Goal: Use online tool/utility

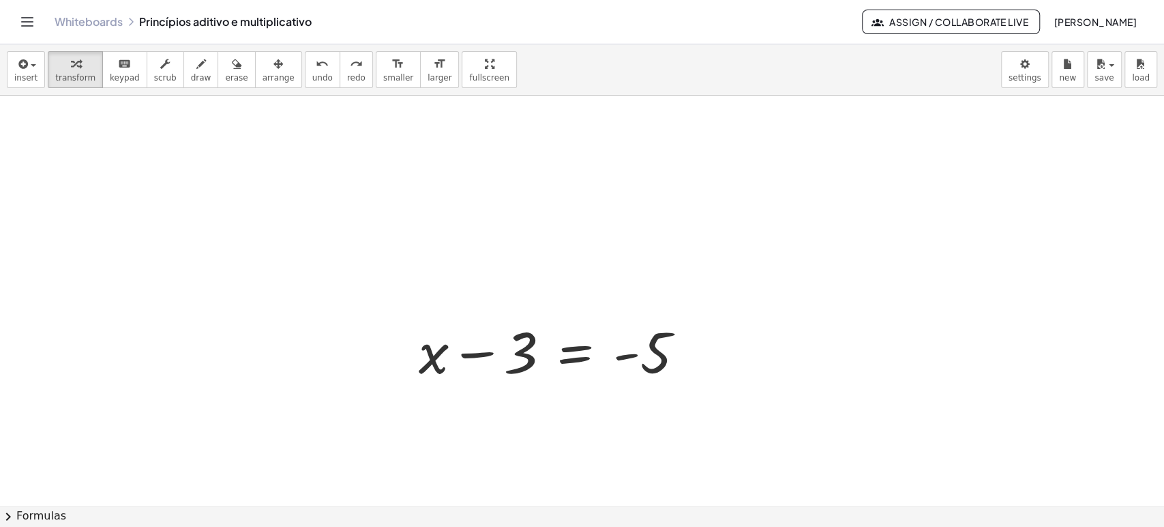
scroll to position [606, 0]
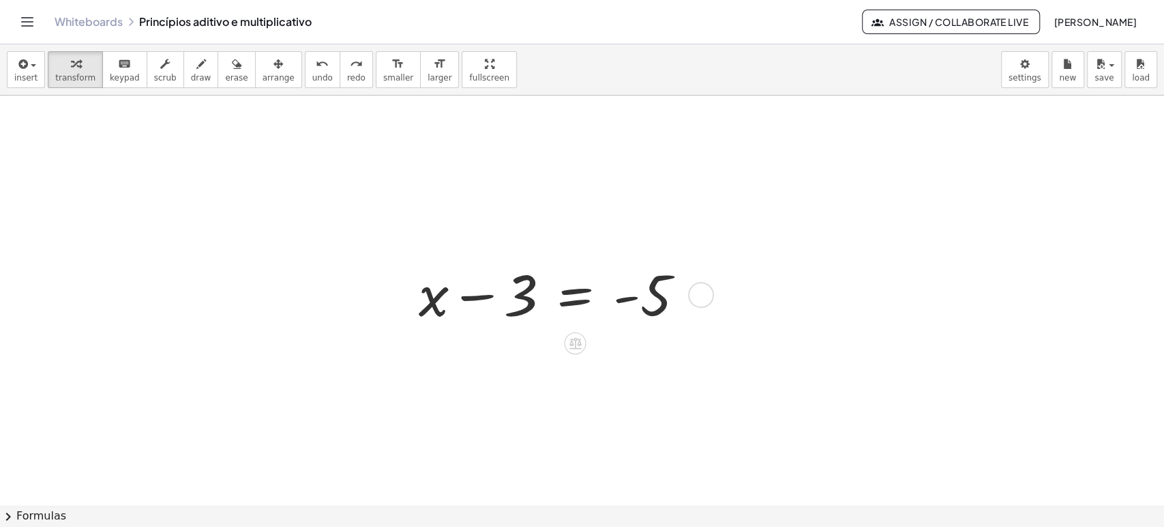
click at [550, 293] on div at bounding box center [557, 293] width 291 height 75
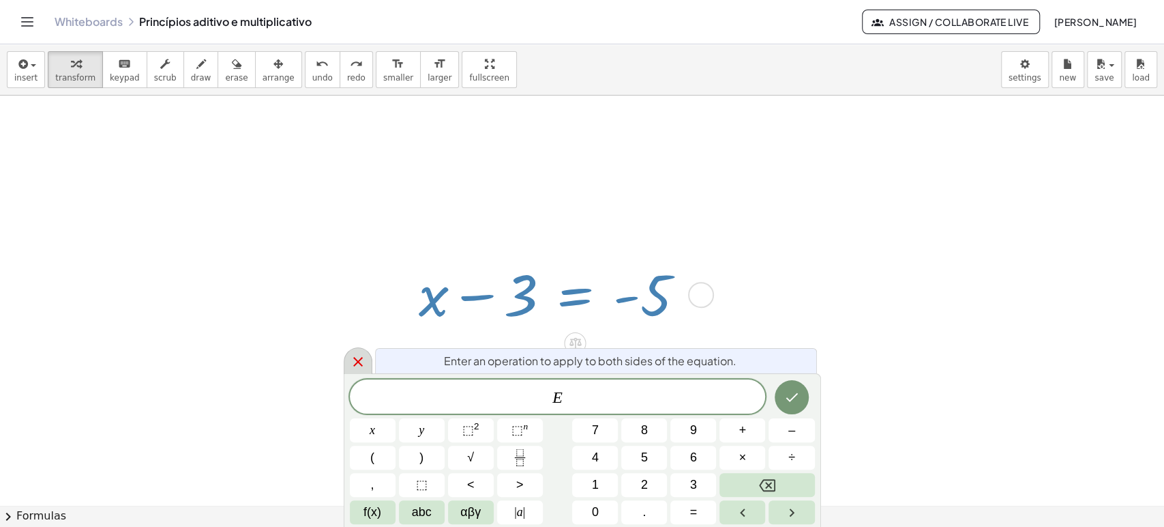
click at [355, 355] on icon at bounding box center [358, 361] width 16 height 16
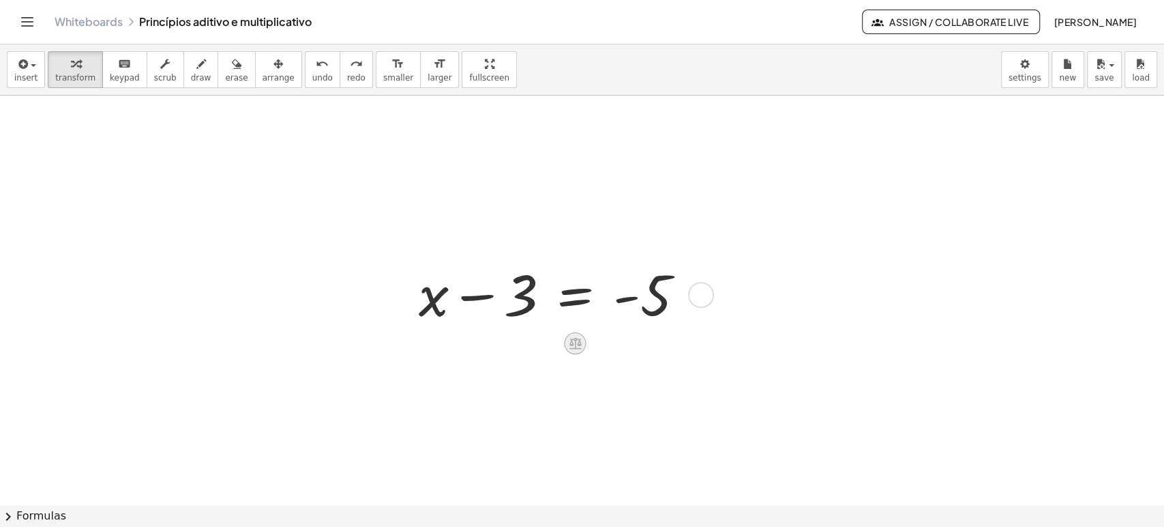
click at [579, 341] on icon at bounding box center [576, 344] width 12 height 12
click at [529, 343] on div "+" at bounding box center [520, 343] width 22 height 22
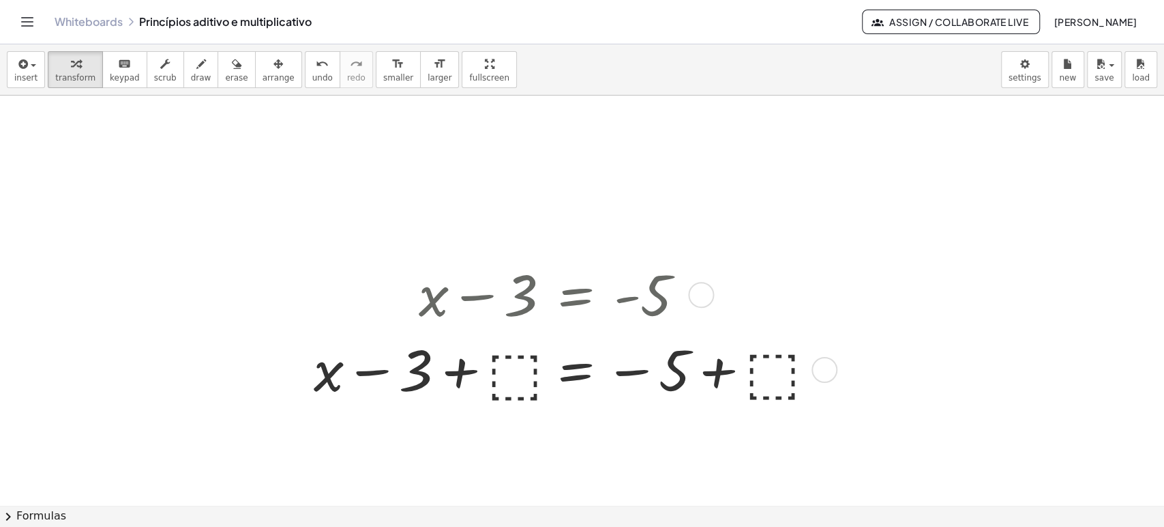
click at [520, 371] on div at bounding box center [566, 368] width 519 height 75
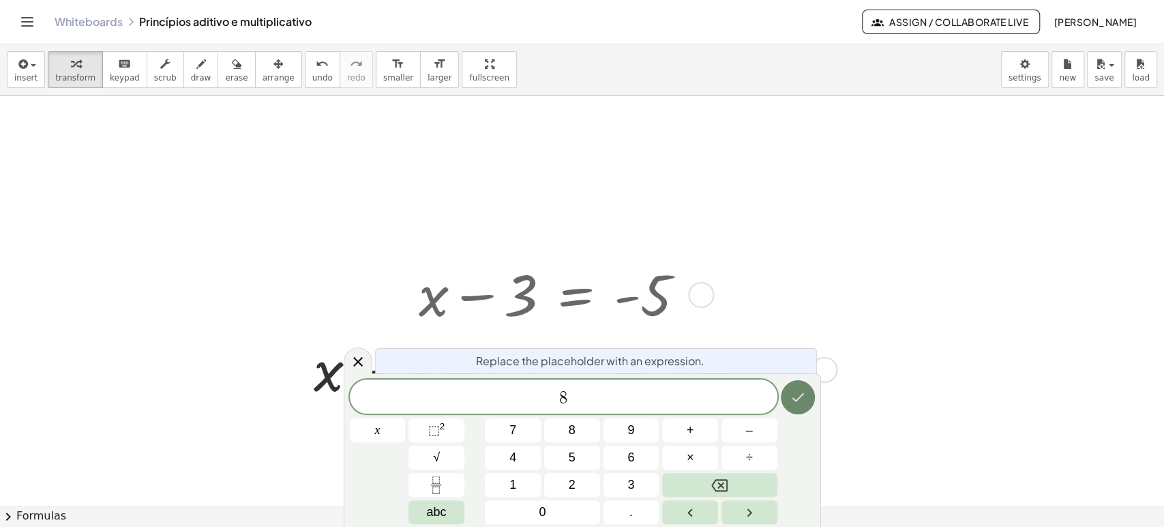
click at [800, 402] on icon "Done" at bounding box center [798, 397] width 16 height 16
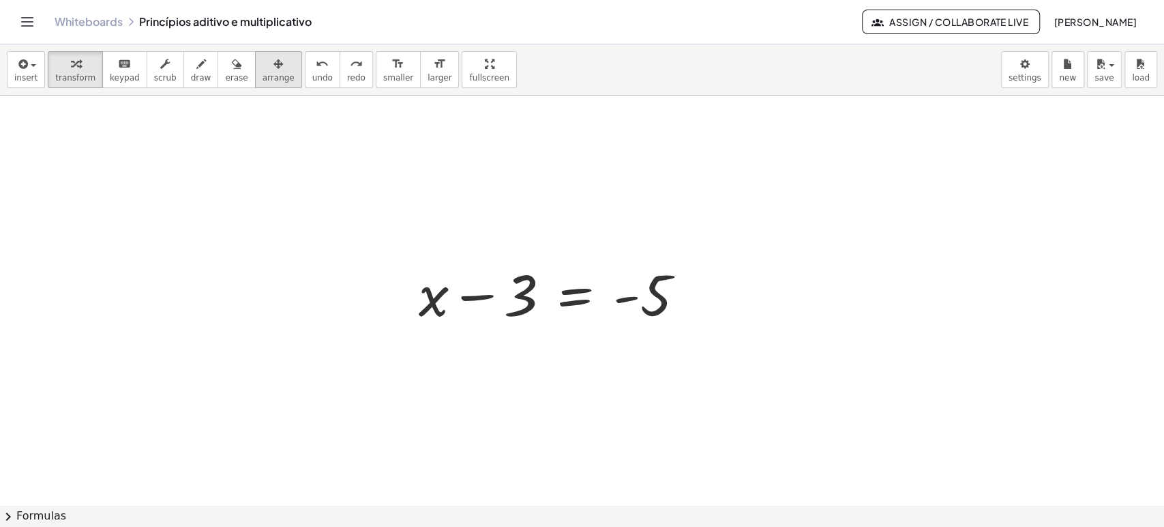
click at [267, 70] on div "button" at bounding box center [279, 63] width 32 height 16
click at [62, 62] on div "button" at bounding box center [75, 63] width 40 height 16
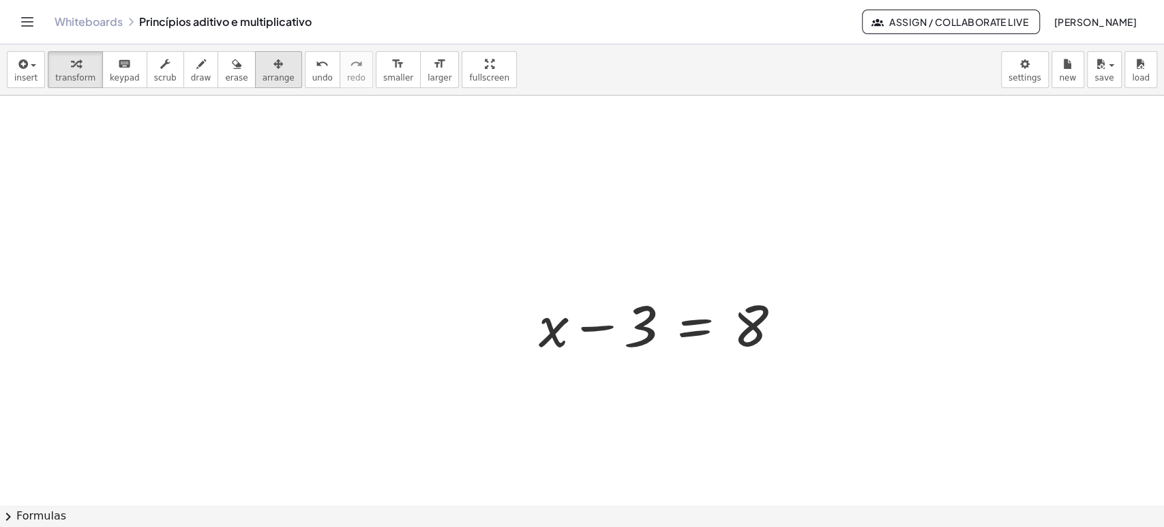
click at [274, 70] on icon "button" at bounding box center [279, 64] width 10 height 16
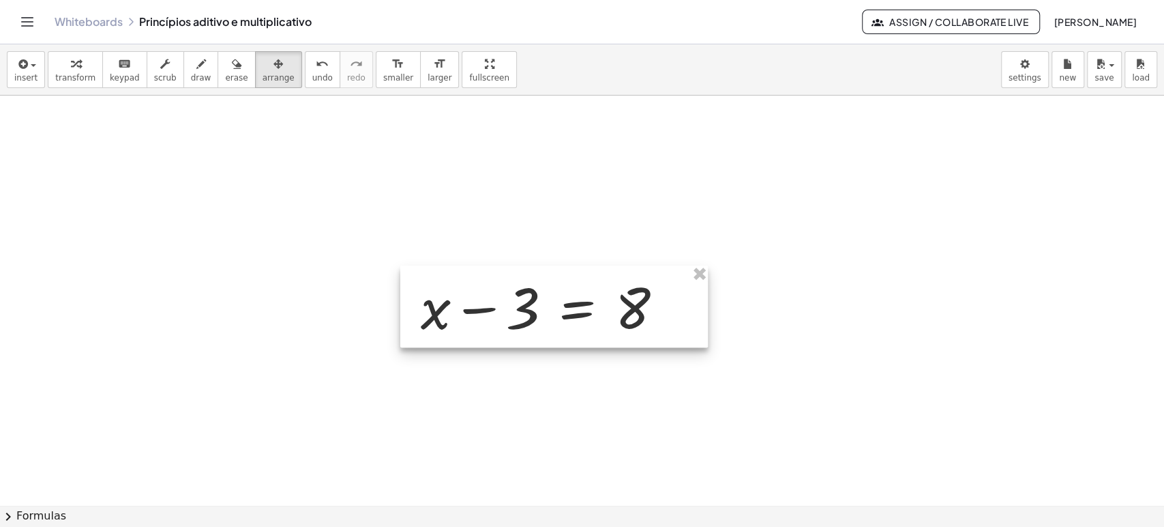
drag, startPoint x: 664, startPoint y: 331, endPoint x: 546, endPoint y: 314, distance: 119.2
click at [546, 314] on div at bounding box center [554, 306] width 308 height 82
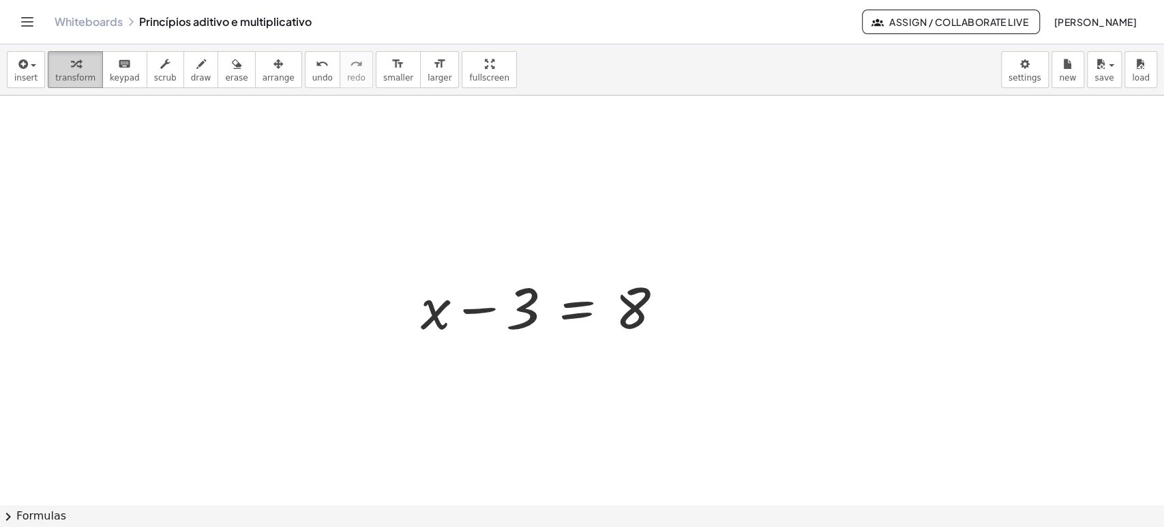
click at [55, 60] on div "button" at bounding box center [75, 63] width 40 height 16
click at [584, 355] on icon at bounding box center [577, 356] width 14 height 14
click at [529, 355] on div "+" at bounding box center [523, 356] width 22 height 22
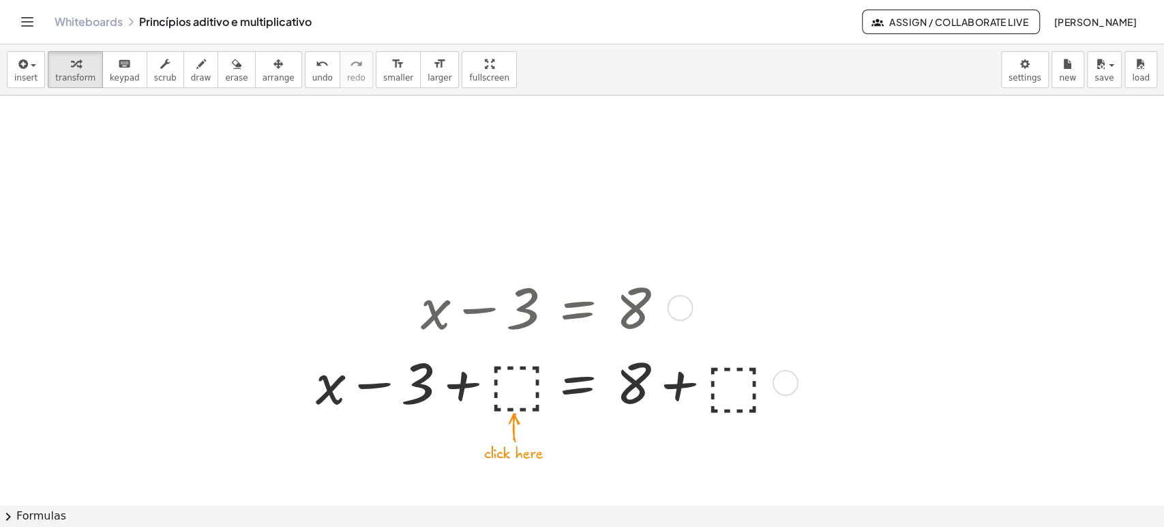
click at [519, 383] on div at bounding box center [548, 381] width 478 height 75
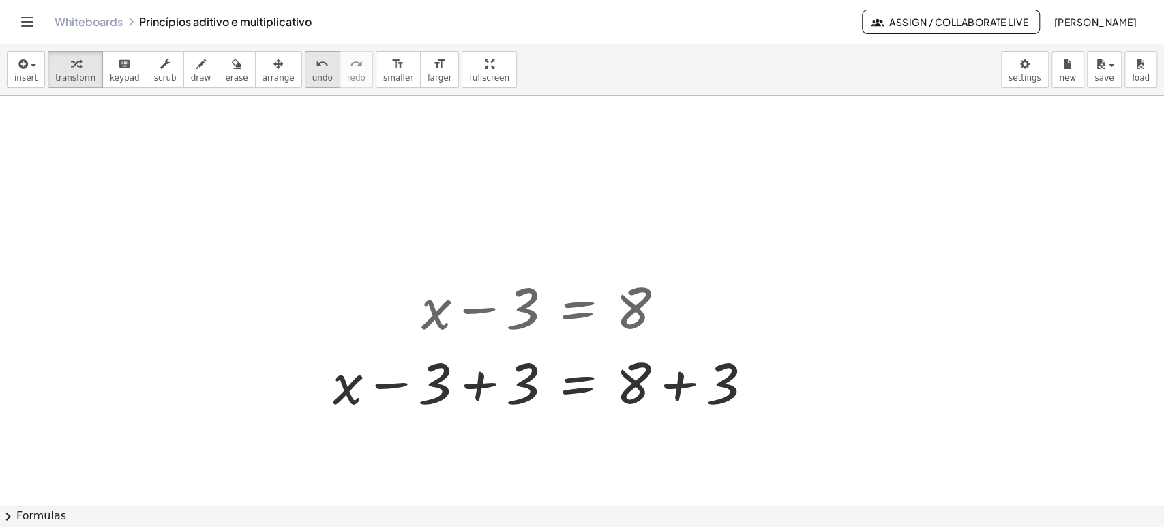
click at [312, 73] on span "undo" at bounding box center [322, 78] width 20 height 10
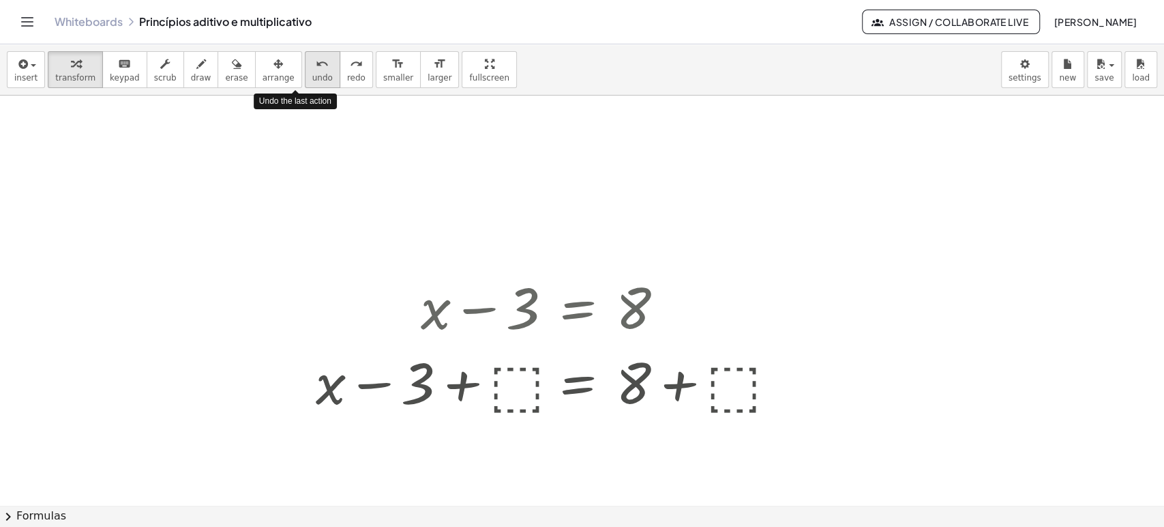
click at [312, 73] on span "undo" at bounding box center [322, 78] width 20 height 10
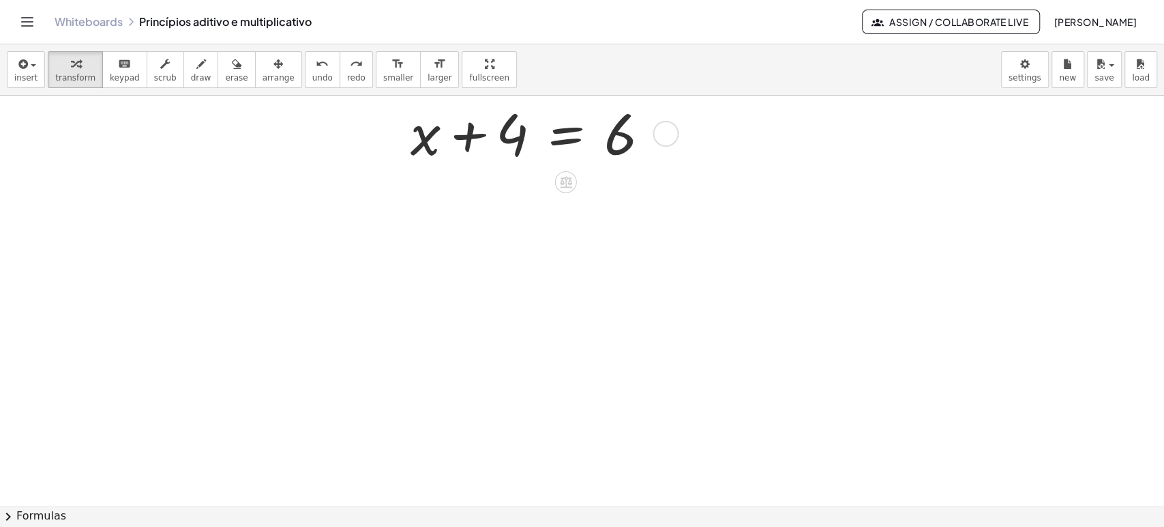
scroll to position [0, 0]
